Goal: Information Seeking & Learning: Find specific fact

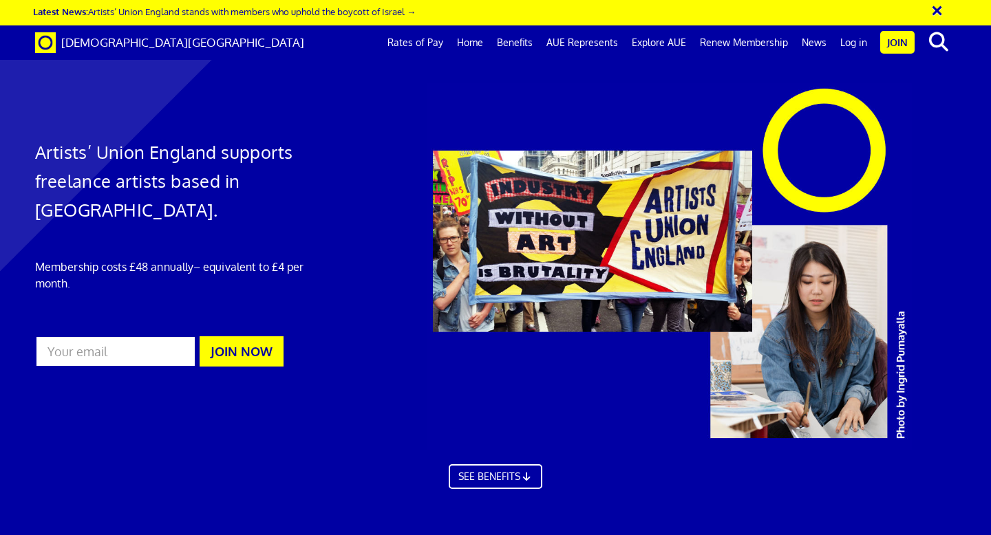
scroll to position [0, 8]
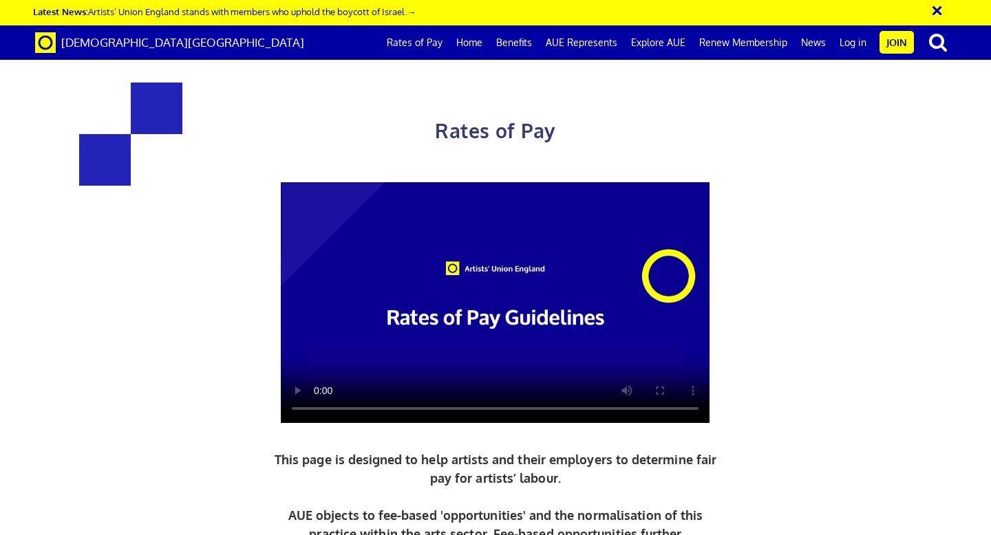
scroll to position [1621, 0]
drag, startPoint x: 406, startPoint y: 139, endPoint x: 524, endPoint y: 171, distance: 122.5
copy p "Consultation involves giving advice or opinions regarding project development, …"
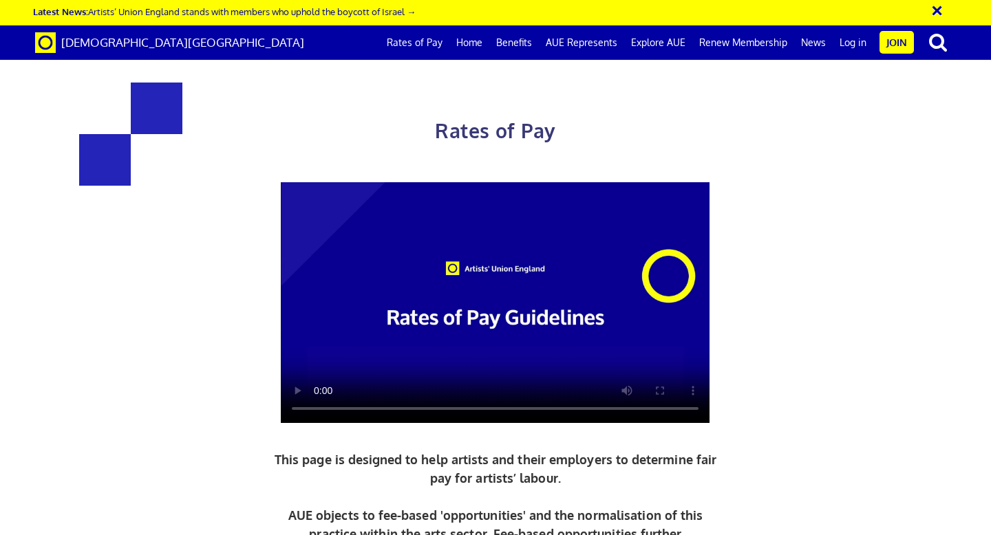
scroll to position [0, 378]
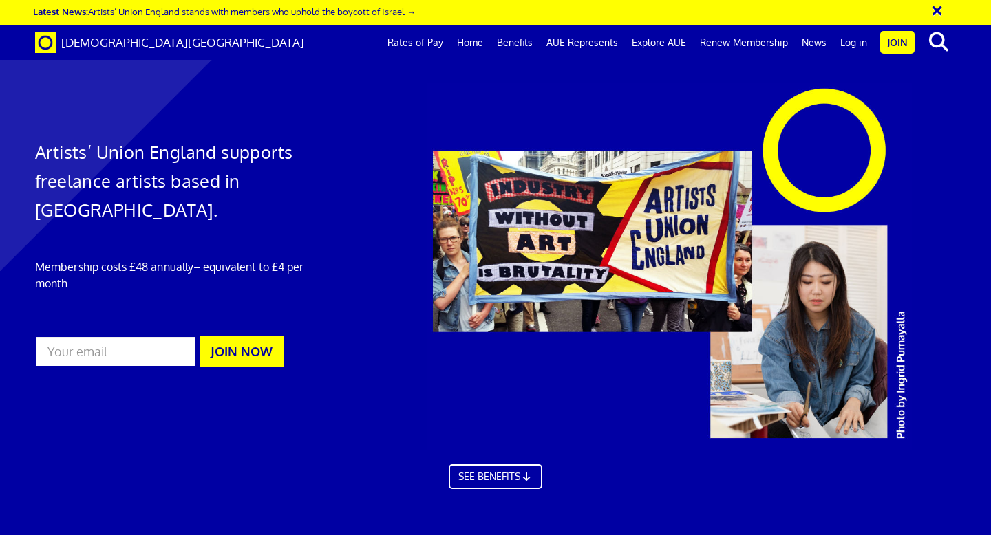
scroll to position [140, 0]
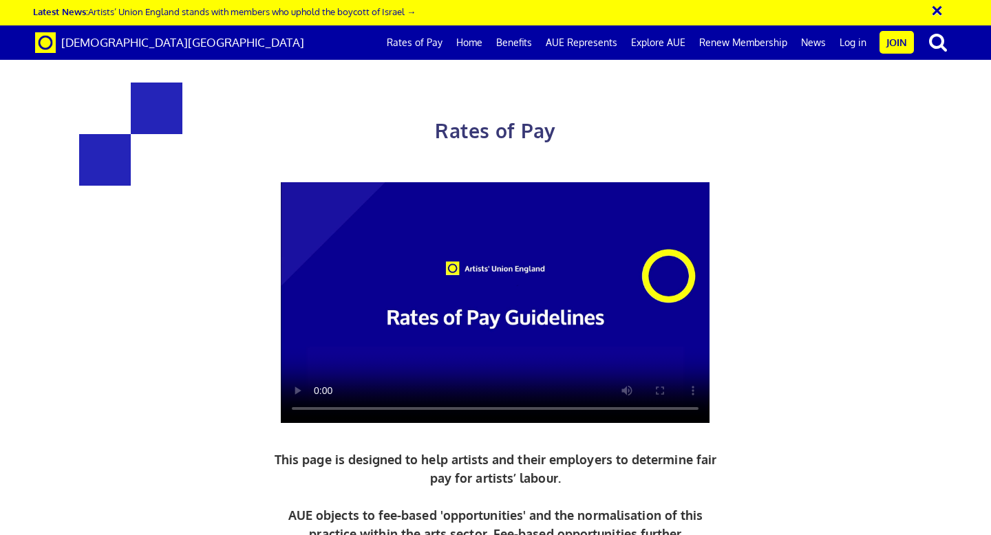
scroll to position [1569, 0]
